Goal: Information Seeking & Learning: Learn about a topic

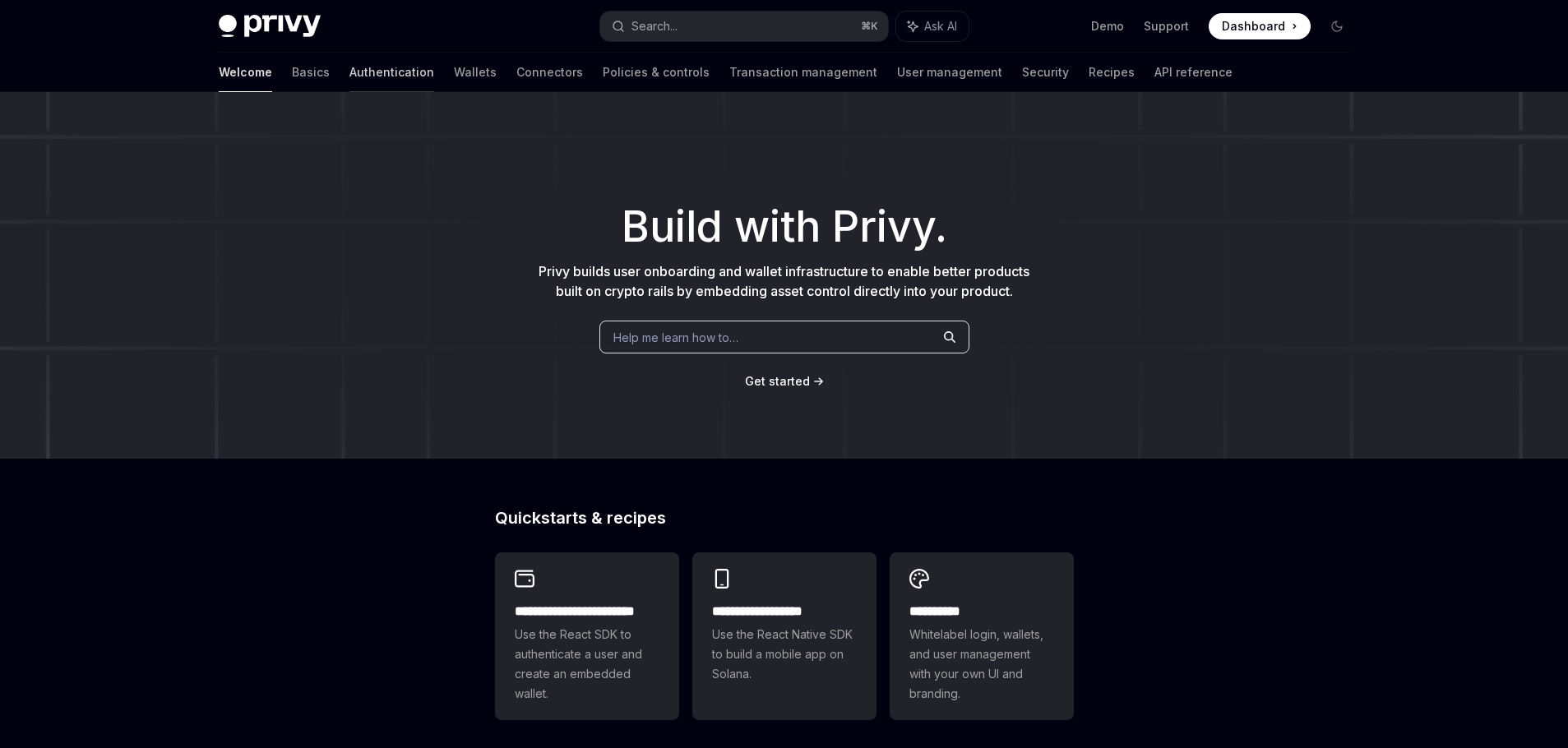
click at [349, 73] on link "Authentication" at bounding box center [391, 73] width 85 height 40
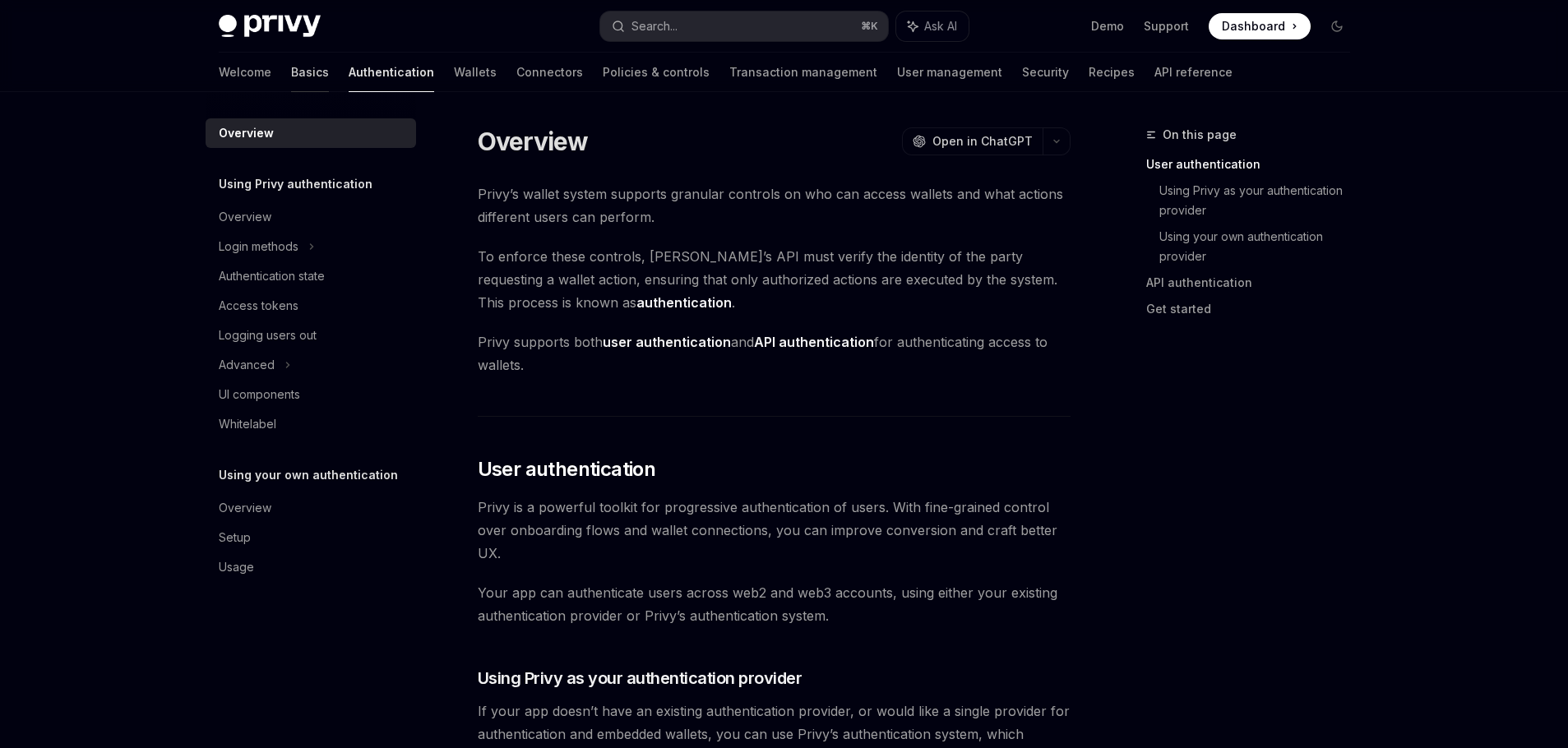
click at [292, 81] on link "Basics" at bounding box center [310, 73] width 38 height 40
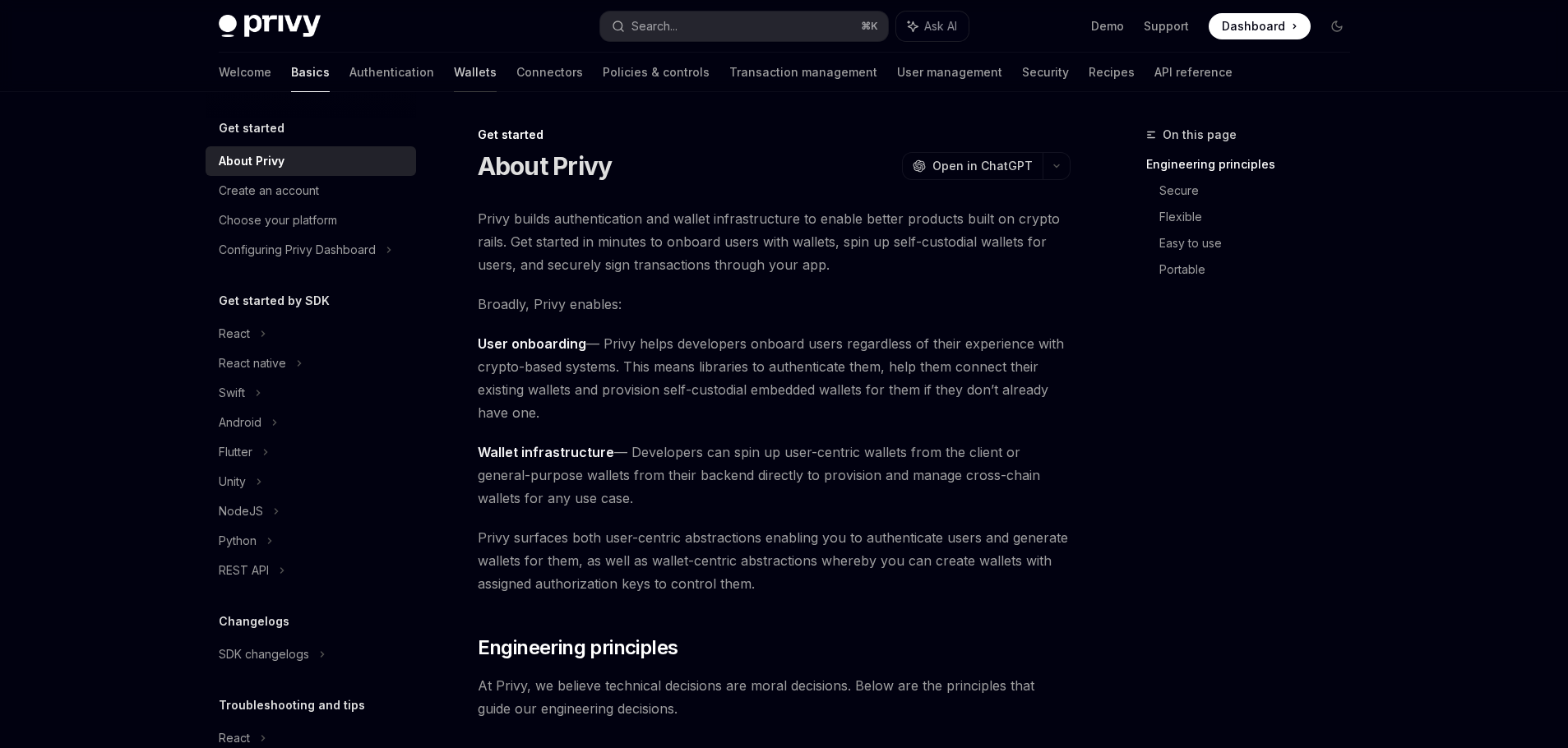
click at [454, 80] on link "Wallets" at bounding box center [475, 73] width 43 height 40
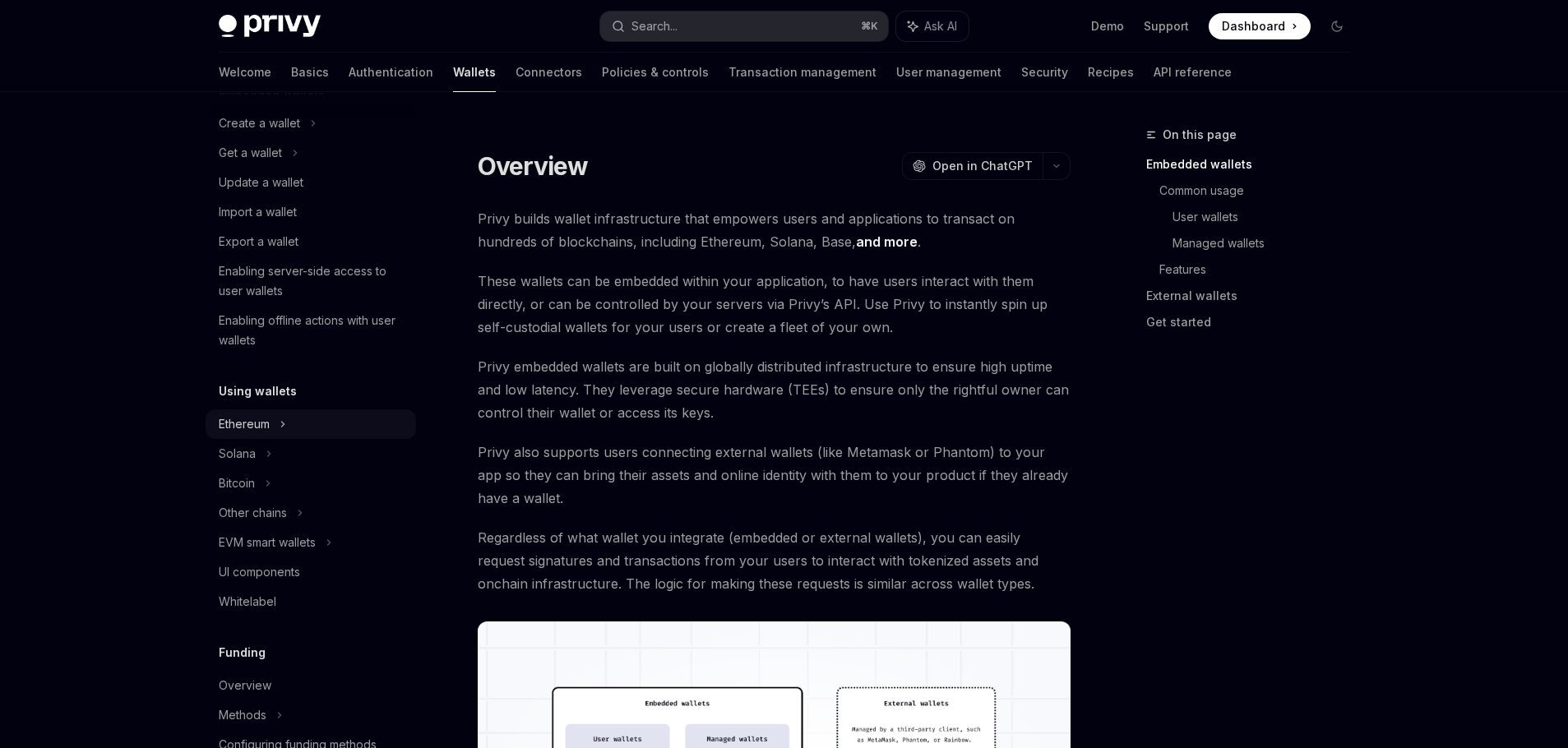
click at [274, 138] on div "Ethereum" at bounding box center [311, 123] width 211 height 30
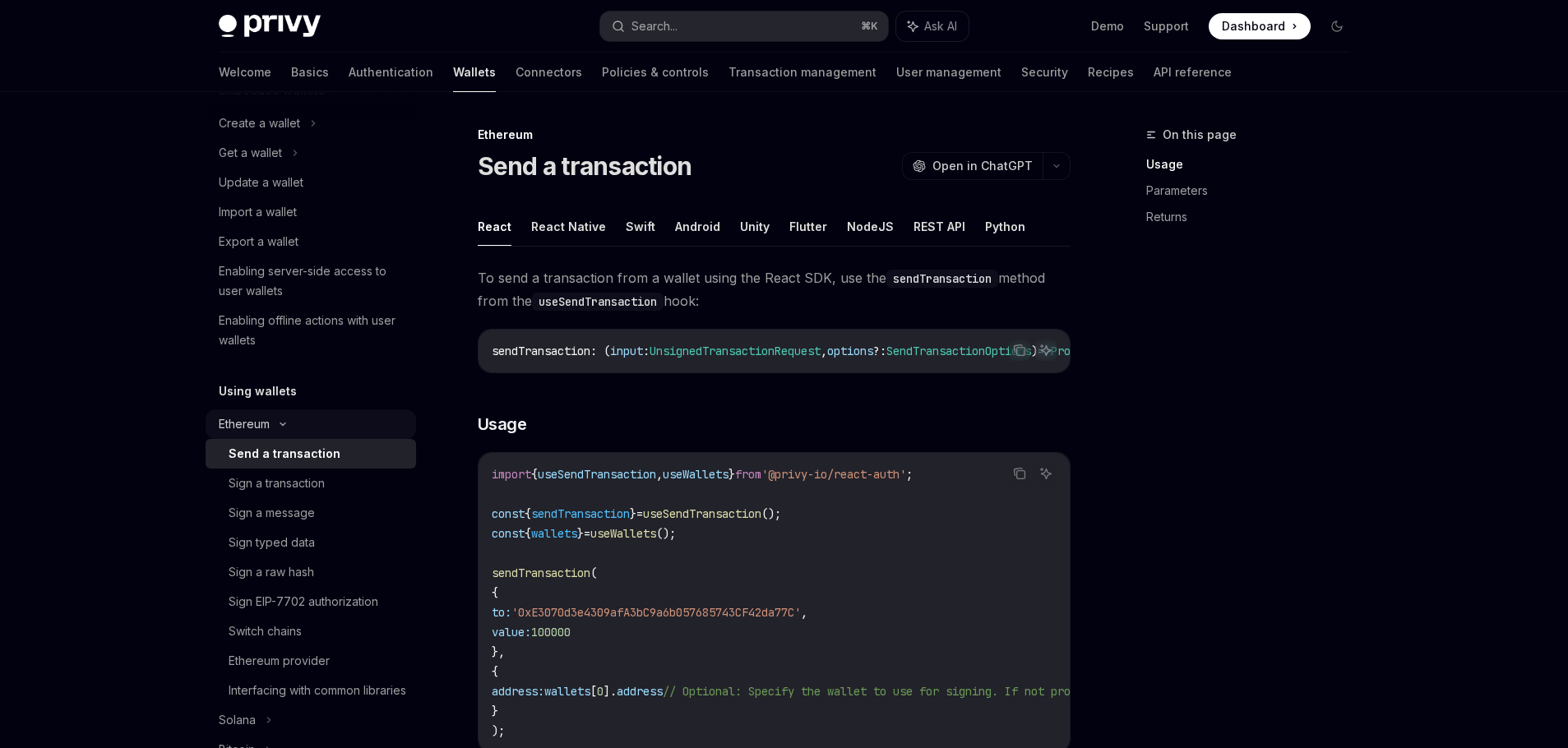
scroll to position [162, 0]
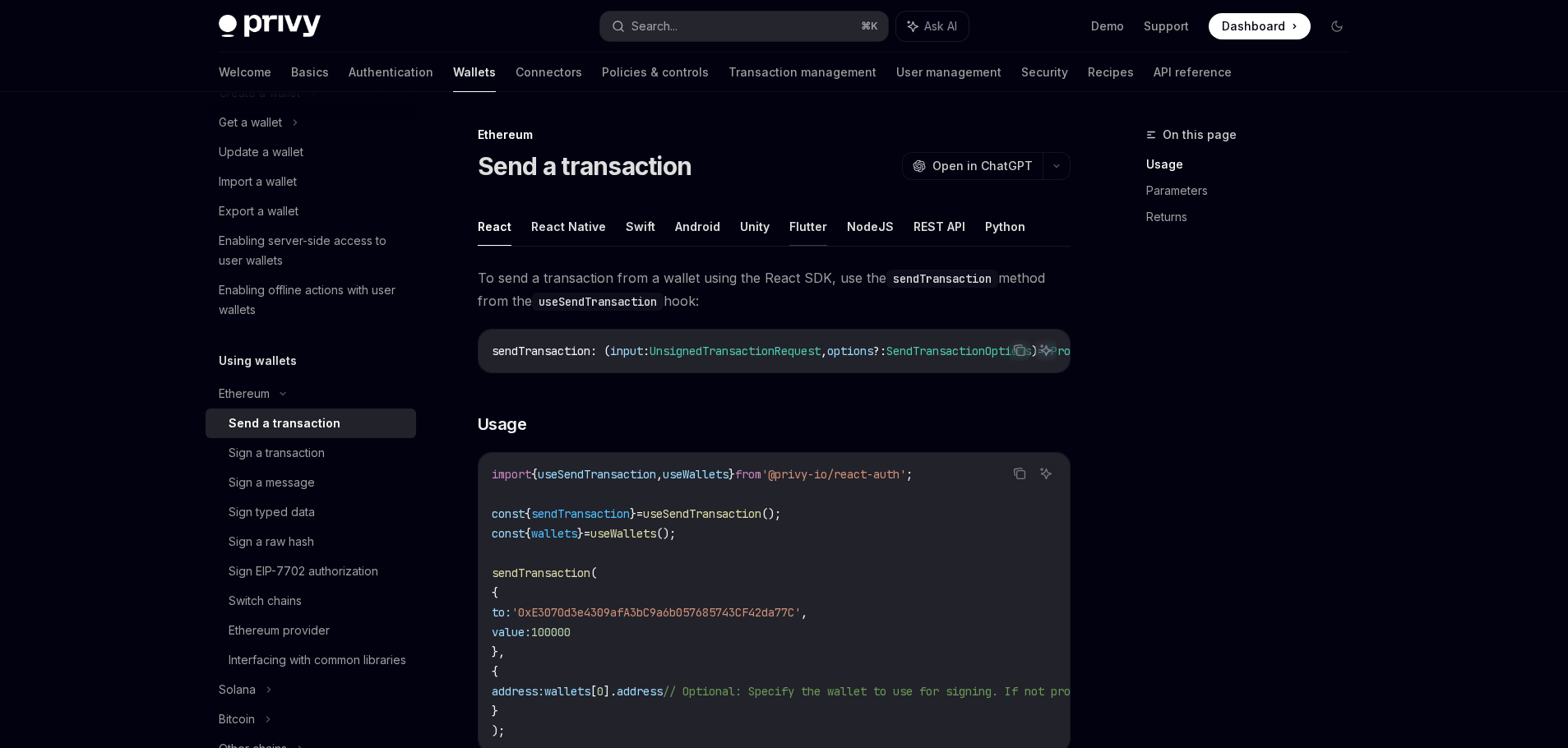
click at [794, 231] on button "Flutter" at bounding box center [808, 226] width 38 height 39
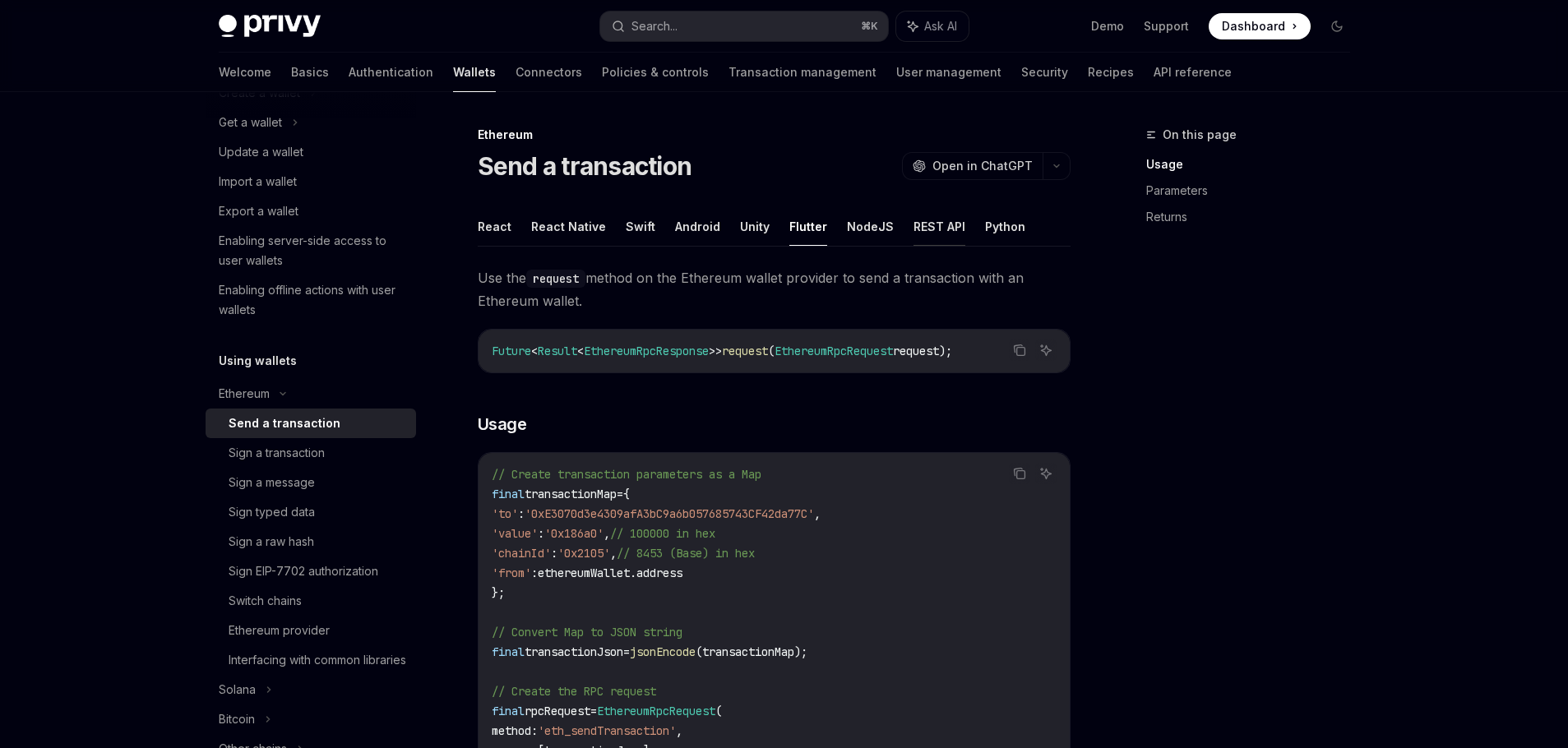
click at [922, 219] on button "REST API" at bounding box center [939, 226] width 52 height 39
type textarea "*"
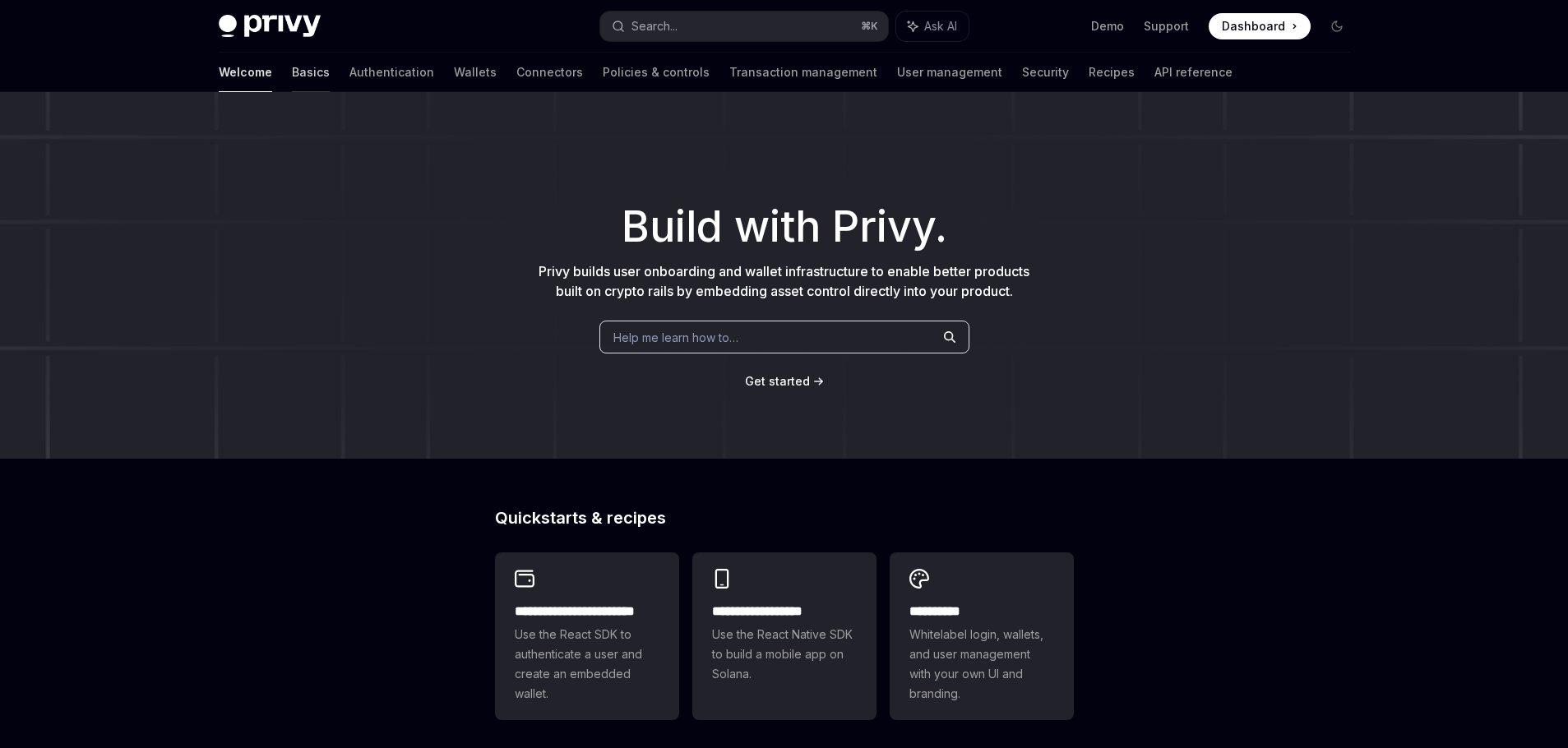
click at [292, 67] on link "Basics" at bounding box center [310, 73] width 38 height 40
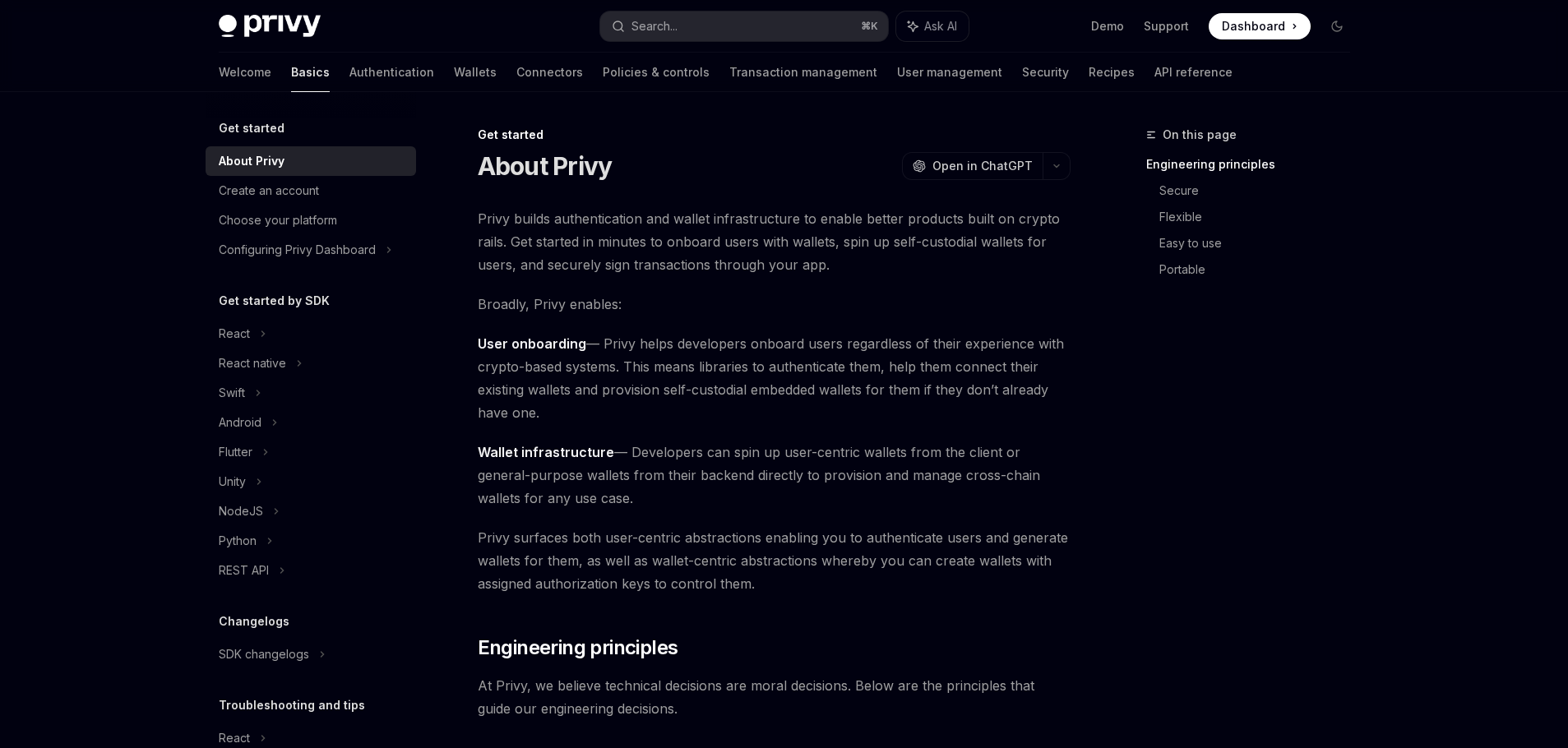
scroll to position [3, 0]
click at [250, 340] on div "SDK changelogs" at bounding box center [234, 330] width 31 height 20
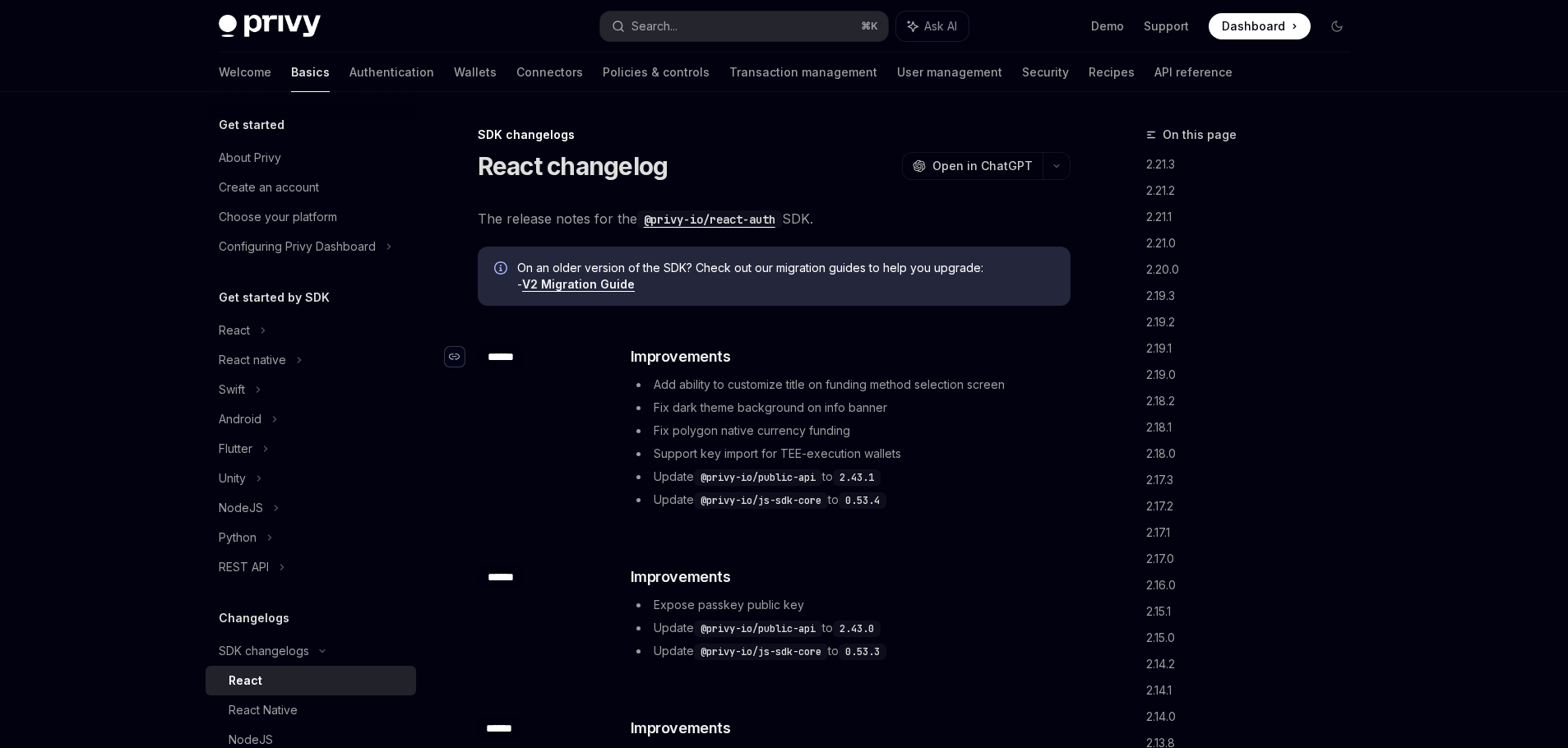
click at [463, 348] on div "Navigate to changelog" at bounding box center [455, 357] width 20 height 20
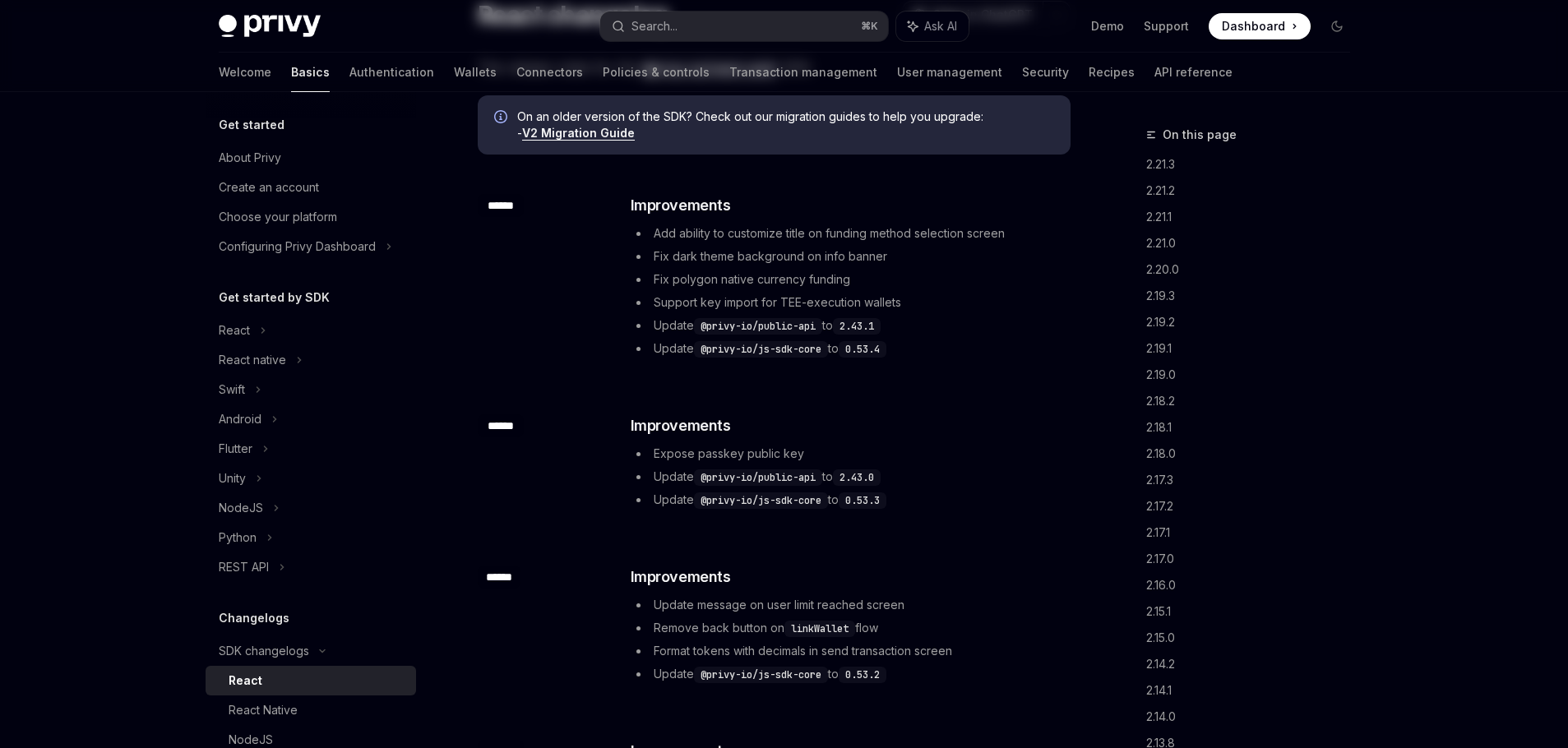
scroll to position [221, 0]
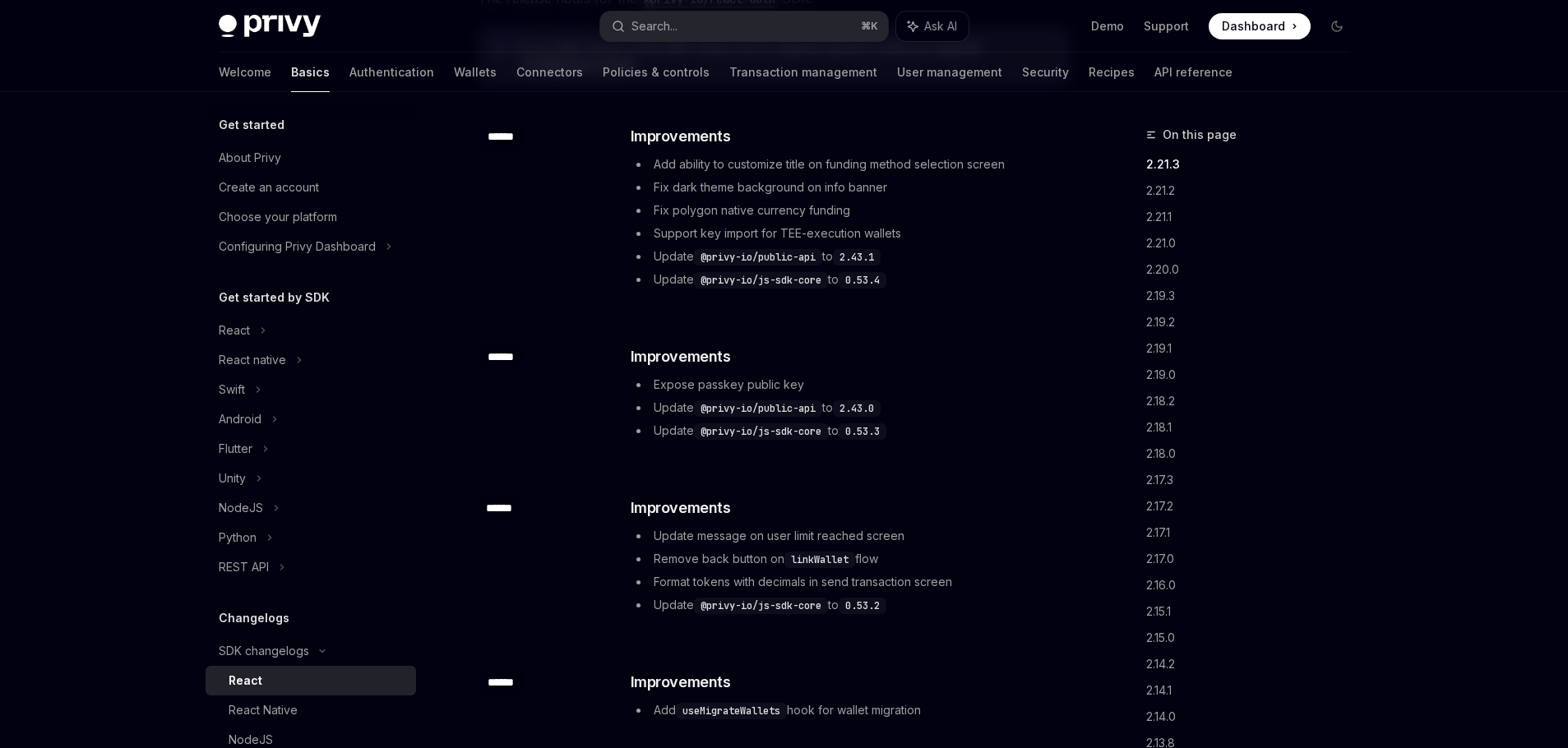
click at [594, 265] on div "​ ****** ​ Improvements Add ability to customize title on funding method select…" at bounding box center [774, 209] width 593 height 221
type textarea "*"
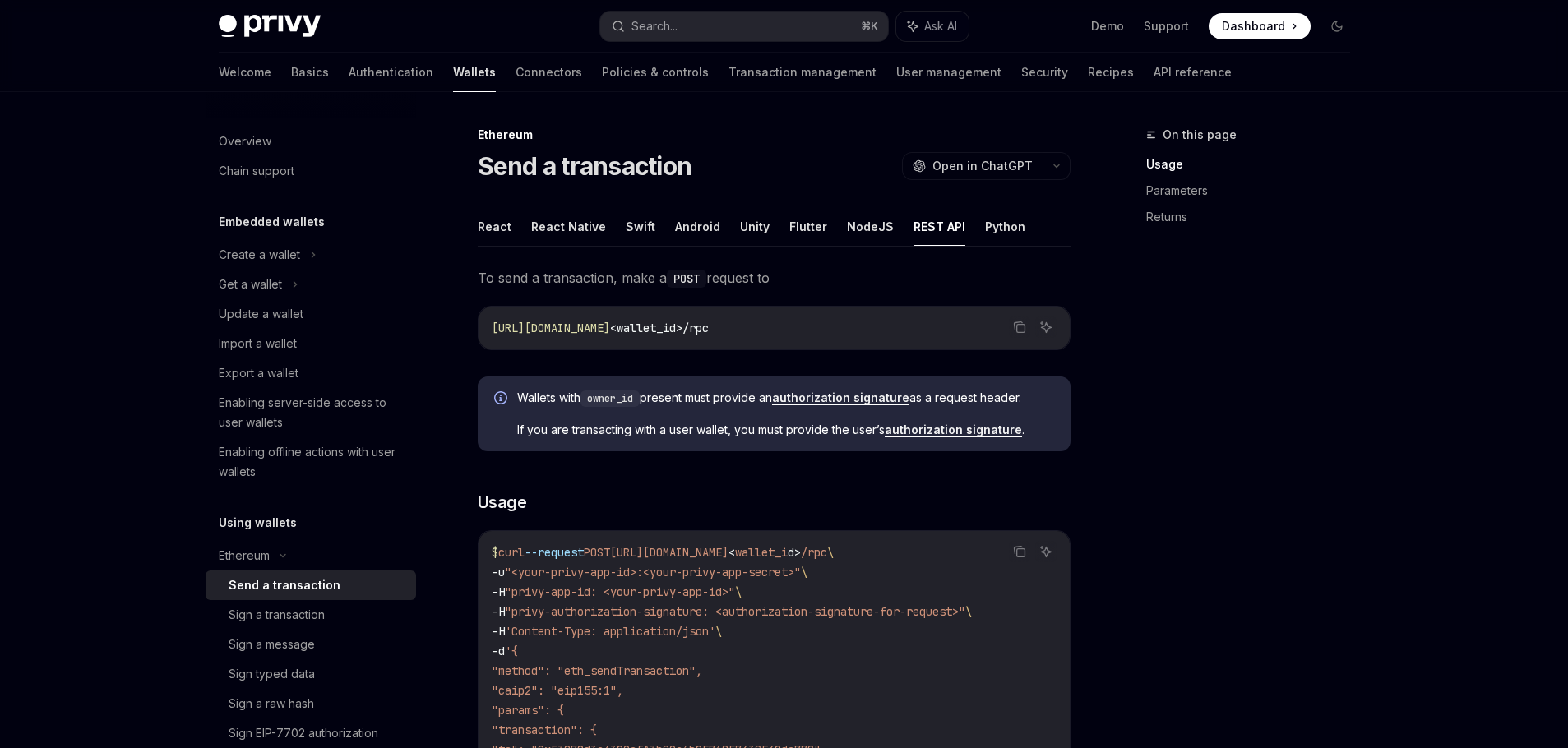
scroll to position [162, 0]
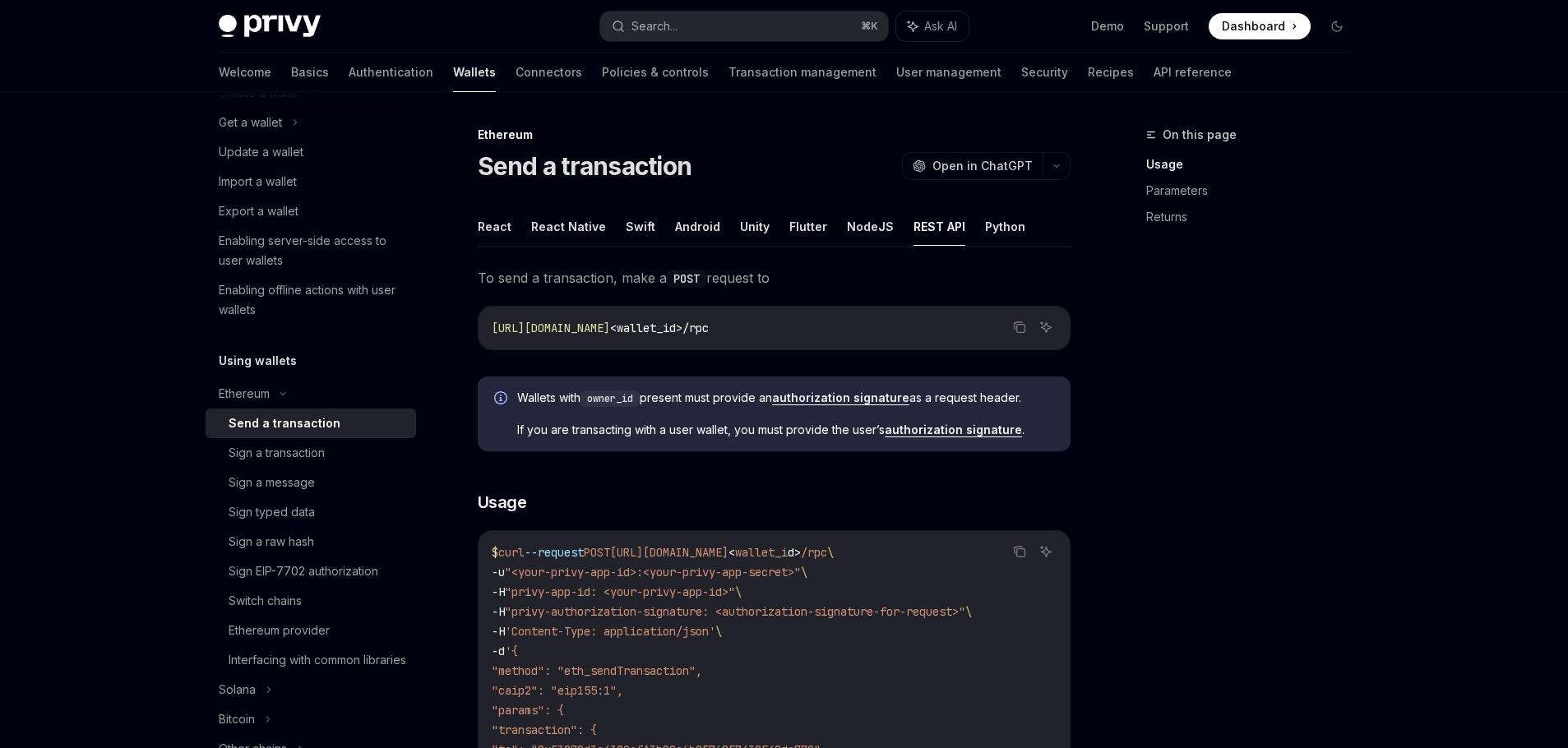
type textarea "*"
